Goal: Book appointment/travel/reservation

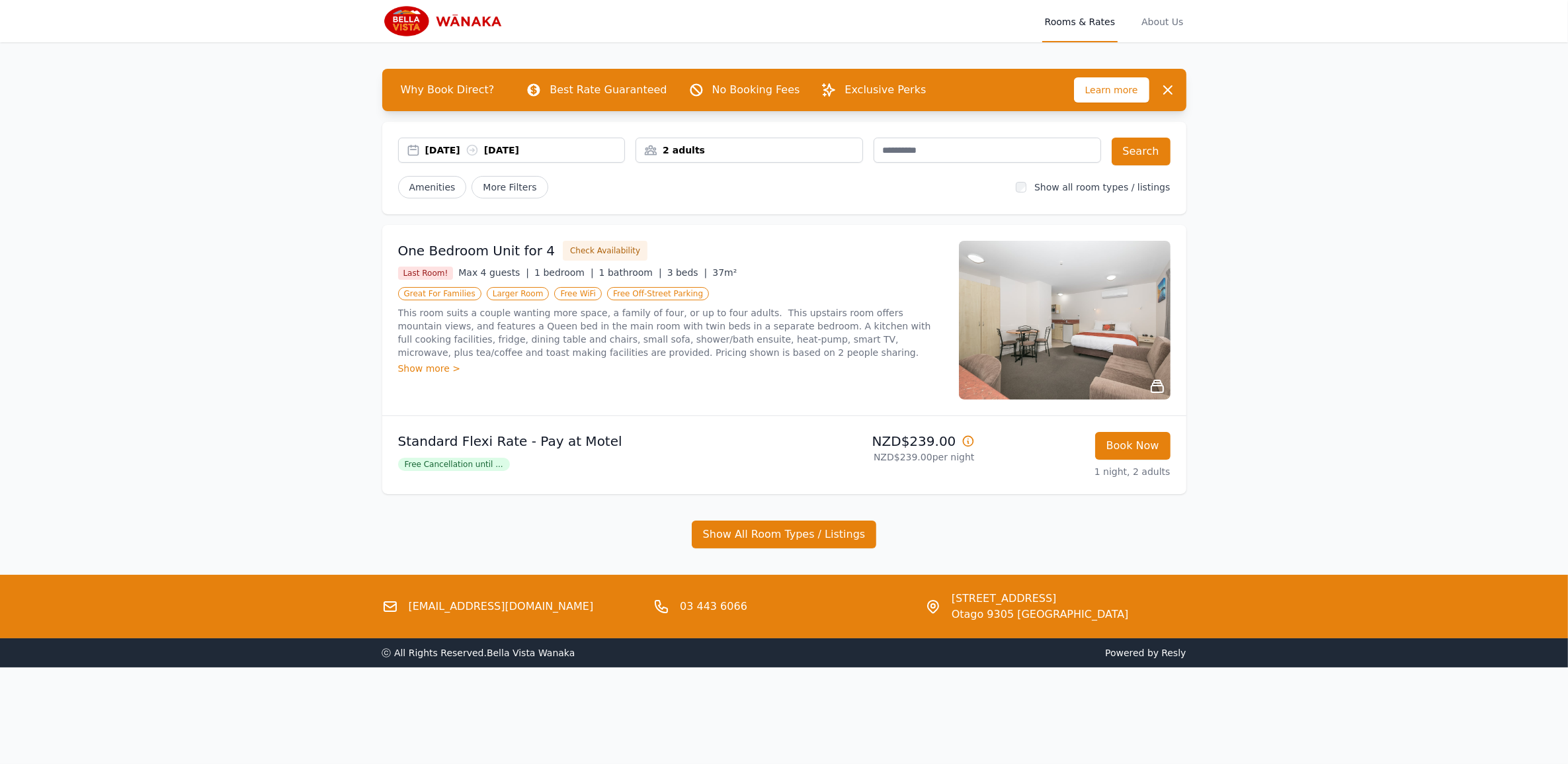
click at [437, 146] on div "[DATE] [DATE]" at bounding box center [525, 150] width 199 height 13
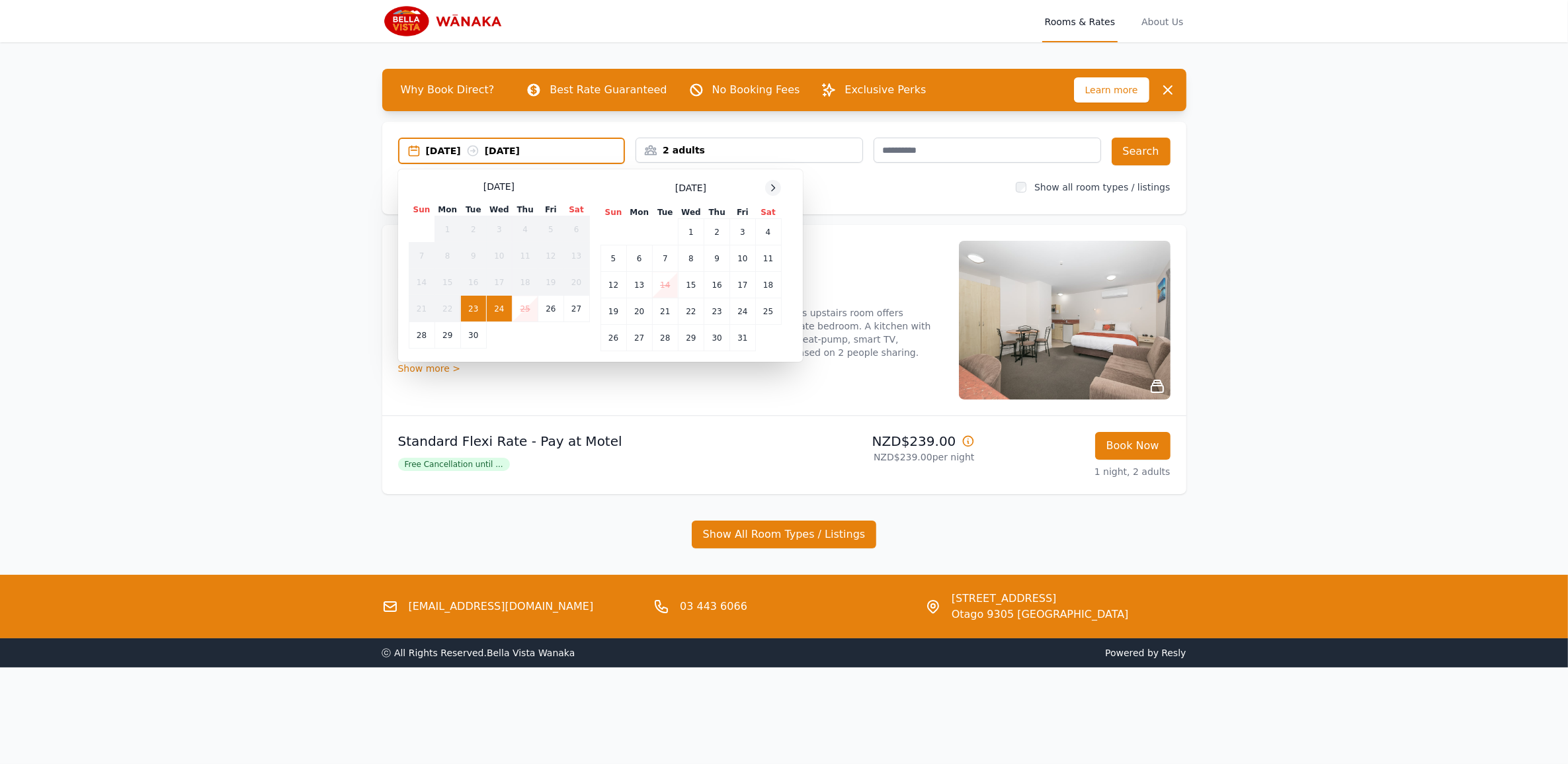
click at [772, 188] on icon at bounding box center [773, 188] width 11 height 11
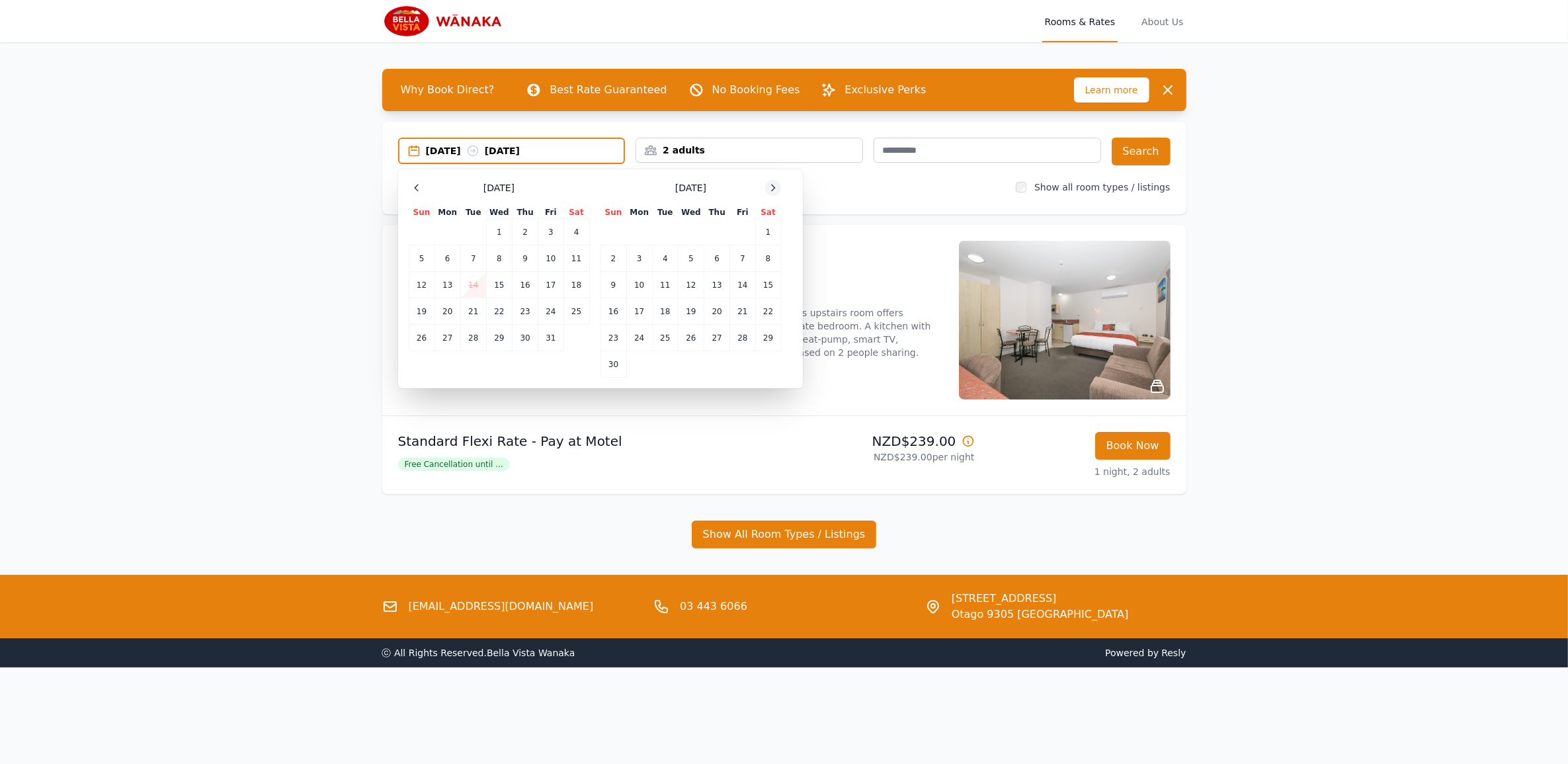
click at [772, 188] on icon at bounding box center [773, 188] width 11 height 11
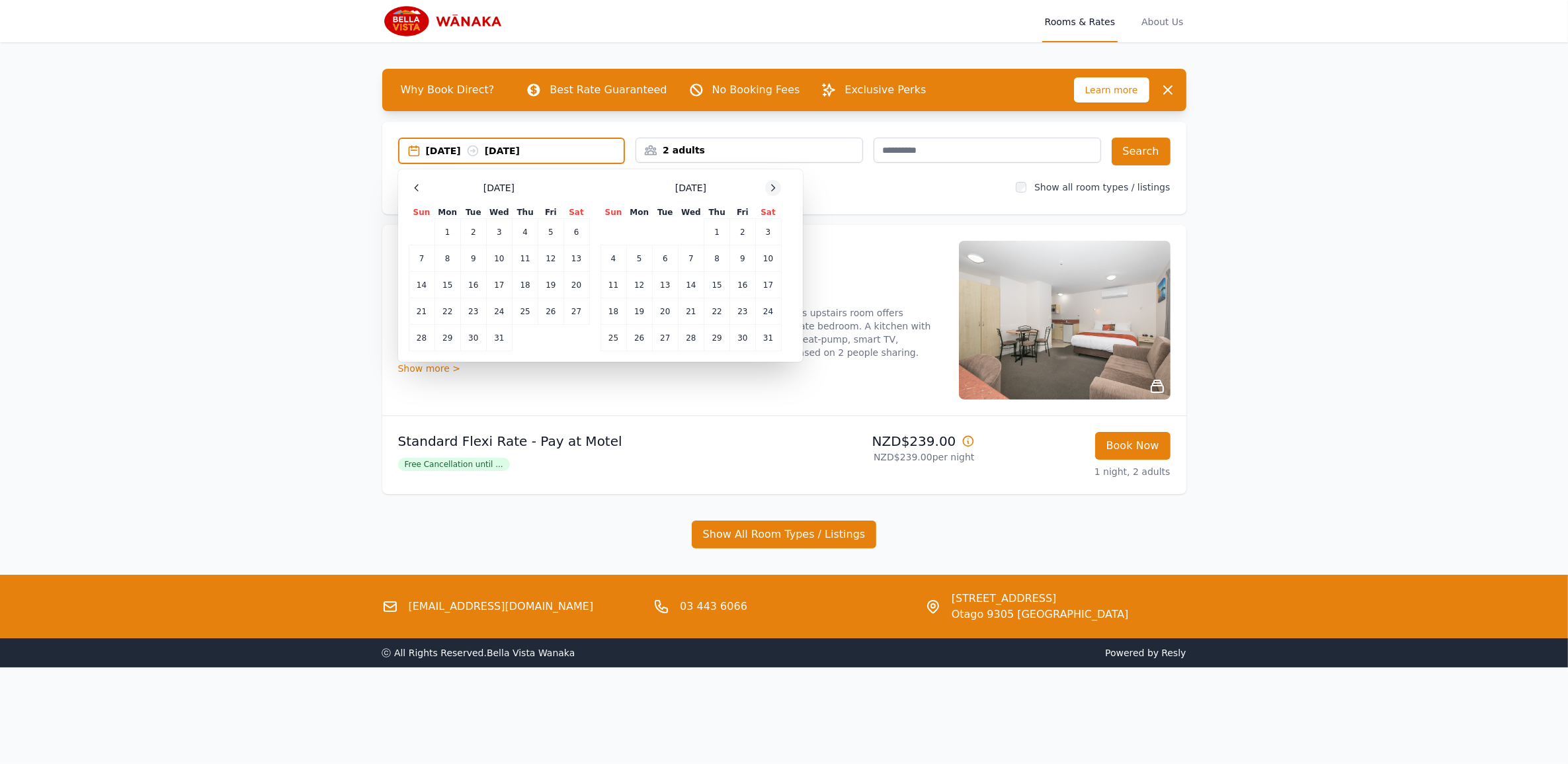
click at [772, 188] on icon at bounding box center [773, 188] width 11 height 11
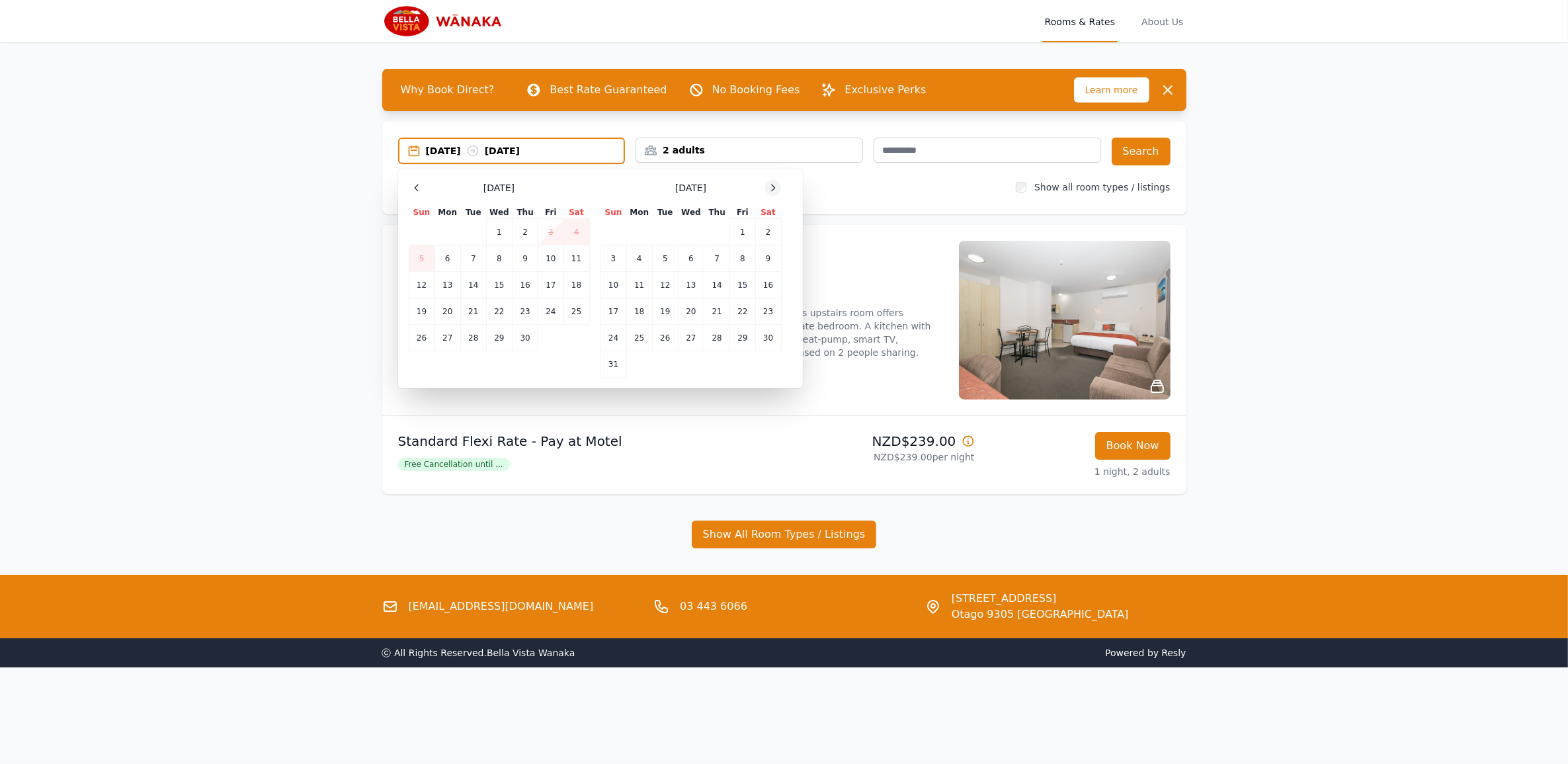
click at [772, 188] on icon at bounding box center [773, 188] width 11 height 11
click at [635, 256] on td "8" at bounding box center [639, 258] width 26 height 27
drag, startPoint x: 662, startPoint y: 258, endPoint x: 671, endPoint y: 250, distance: 12.0
click at [662, 258] on td "9" at bounding box center [665, 258] width 26 height 27
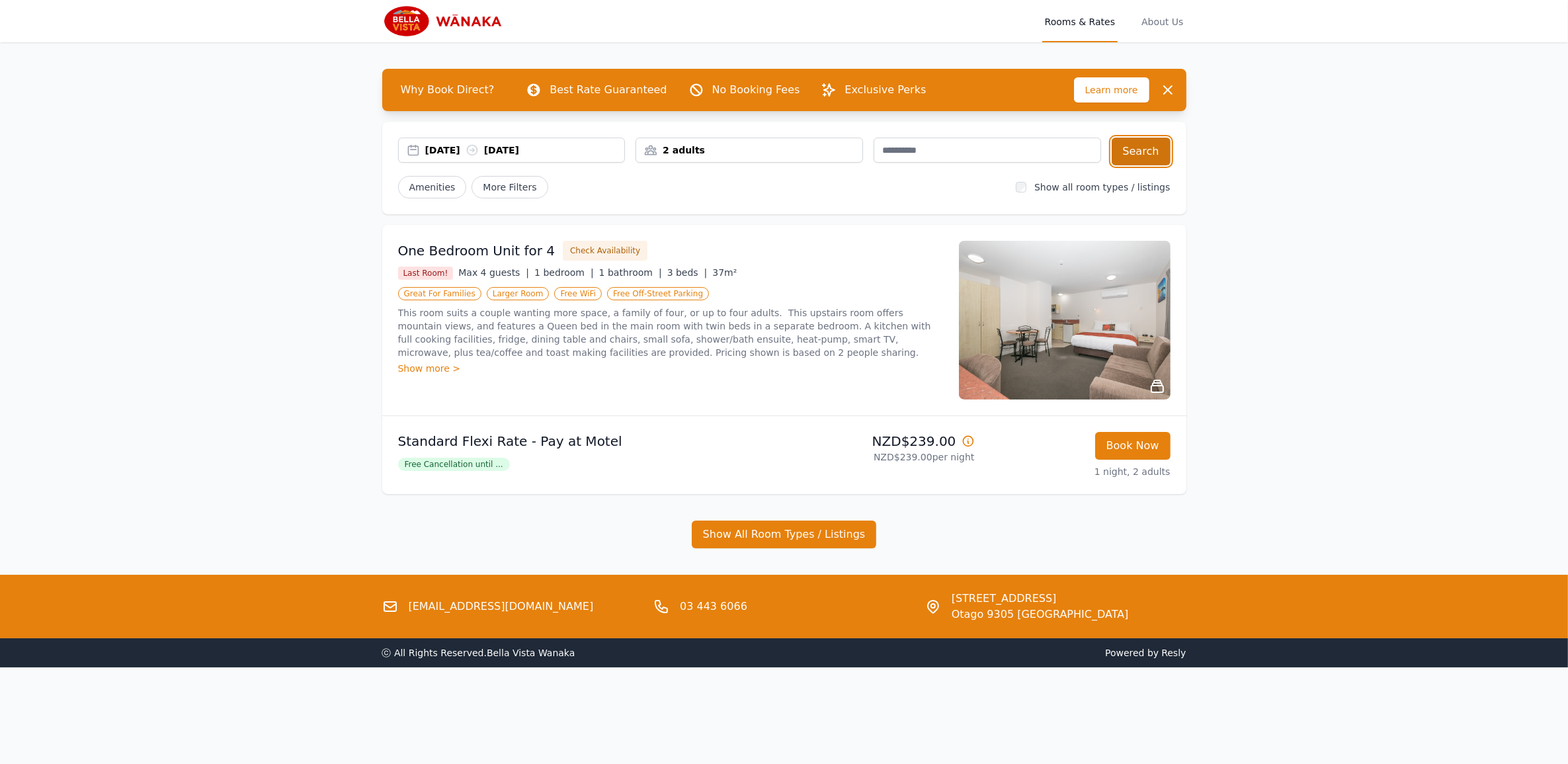
click at [1158, 151] on button "Search" at bounding box center [1140, 152] width 59 height 28
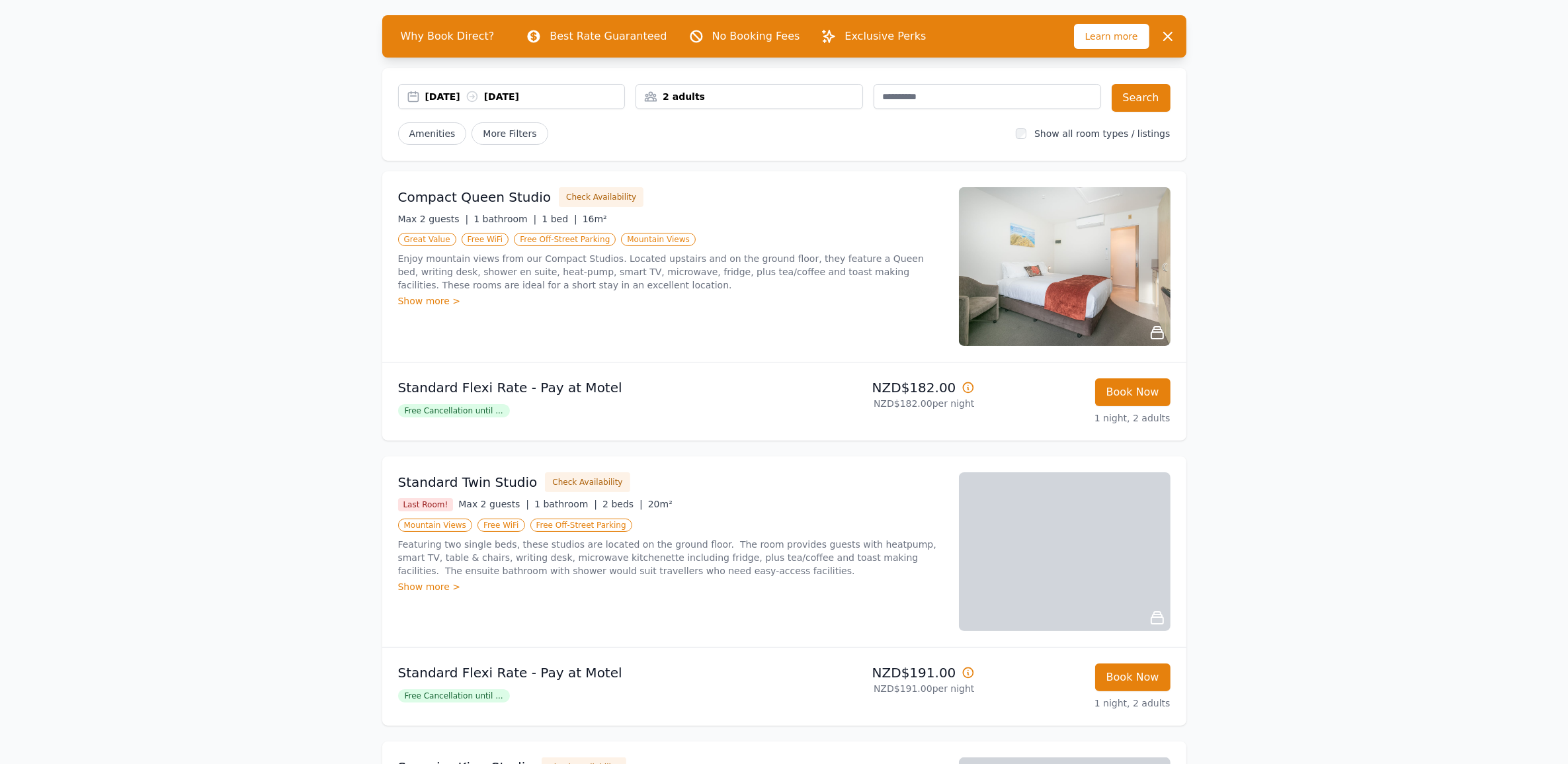
scroll to position [83, 0]
